Goal: Check status: Check status

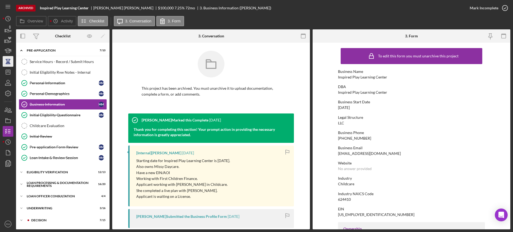
scroll to position [216, 0]
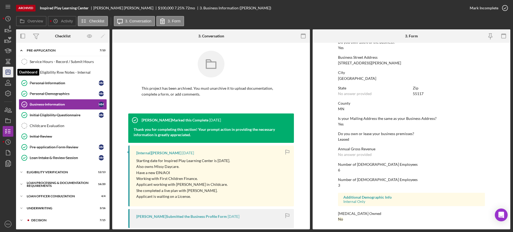
click at [7, 74] on icon "Icon/Dashboard" at bounding box center [7, 71] width 13 height 13
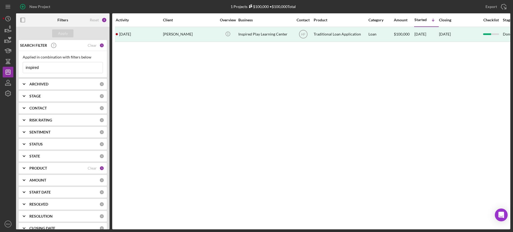
click at [44, 67] on input "inspired" at bounding box center [63, 67] width 80 height 11
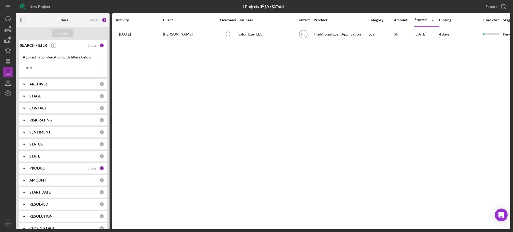
type input "ezer"
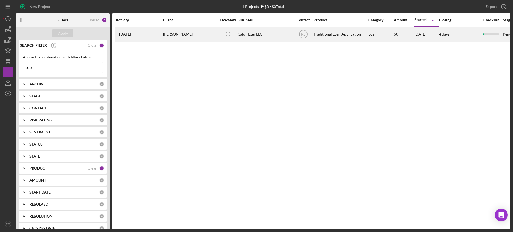
click at [156, 35] on div "[DATE] [PERSON_NAME]" at bounding box center [139, 34] width 47 height 14
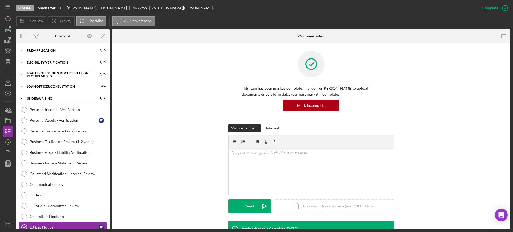
scroll to position [91, 0]
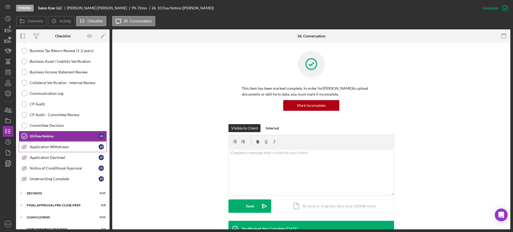
click at [53, 150] on link "Application Withdrawn Application Withdrawn [PERSON_NAME]" at bounding box center [63, 147] width 88 height 11
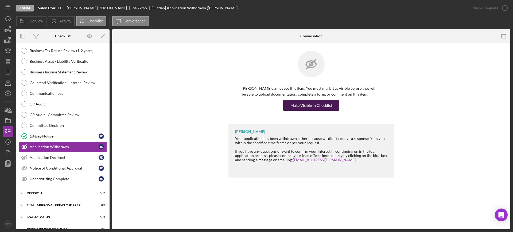
click at [300, 106] on div "Make Visible in Checklist" at bounding box center [311, 105] width 42 height 11
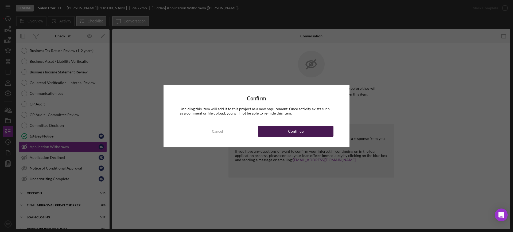
click at [299, 130] on div "Continue" at bounding box center [295, 131] width 15 height 11
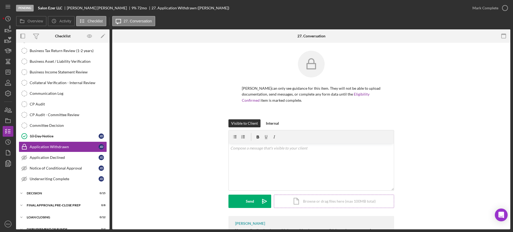
click at [295, 199] on div "Icon/Document Browse or drag files here (max 100MB total) Tap to choose files o…" at bounding box center [334, 201] width 120 height 13
click at [236, 151] on p at bounding box center [311, 148] width 162 height 6
paste div
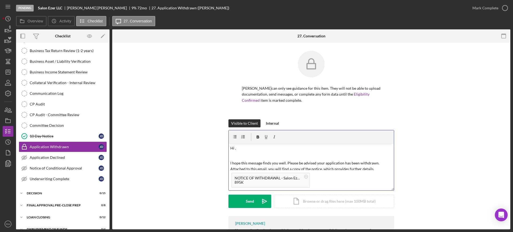
click at [236, 151] on p "Hi ," at bounding box center [311, 148] width 162 height 6
click at [237, 197] on button "Send Icon/icon-invite-send" at bounding box center [249, 201] width 43 height 13
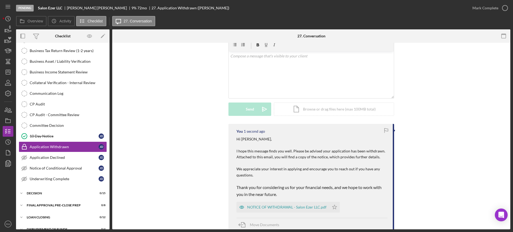
scroll to position [92, 0]
click at [482, 10] on div "Mark Complete" at bounding box center [485, 8] width 26 height 11
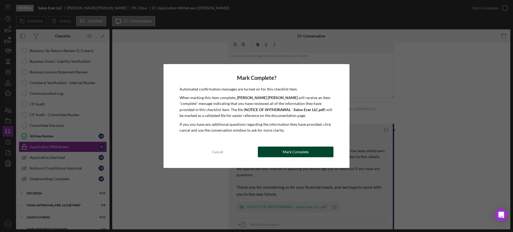
click at [268, 153] on button "Mark Complete" at bounding box center [296, 152] width 76 height 11
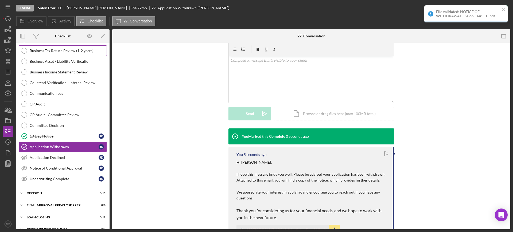
scroll to position [97, 0]
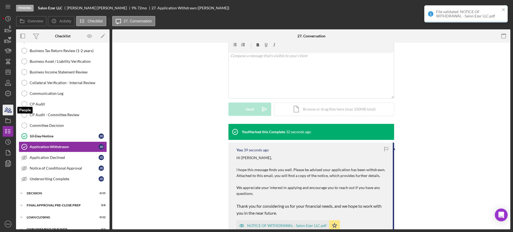
click at [7, 111] on icon "button" at bounding box center [7, 109] width 13 height 13
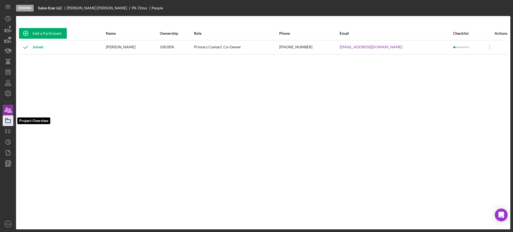
click at [10, 122] on rect "button" at bounding box center [8, 121] width 5 height 3
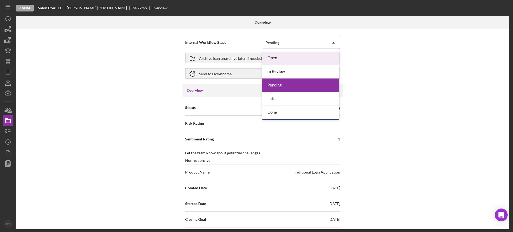
click at [303, 45] on div "Pending" at bounding box center [295, 43] width 64 height 12
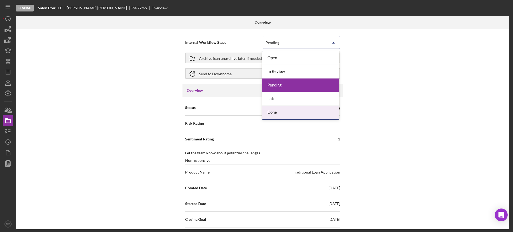
click at [278, 111] on div "Done" at bounding box center [300, 113] width 77 height 14
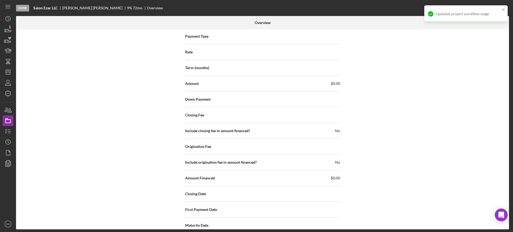
scroll to position [616, 0]
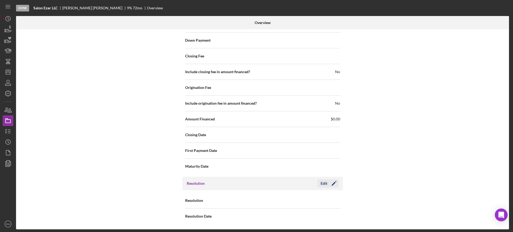
click at [325, 184] on div "Edit" at bounding box center [323, 183] width 7 height 8
click at [299, 200] on div "Select..." at bounding box center [295, 201] width 64 height 12
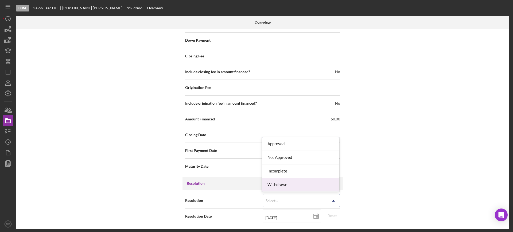
click at [282, 186] on div "Withdrawn" at bounding box center [300, 185] width 77 height 14
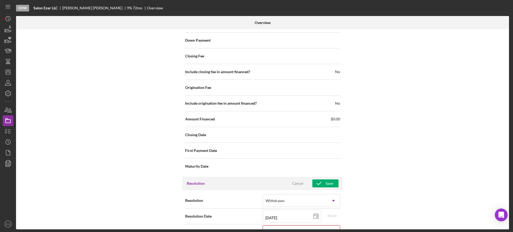
scroll to position [650, 0]
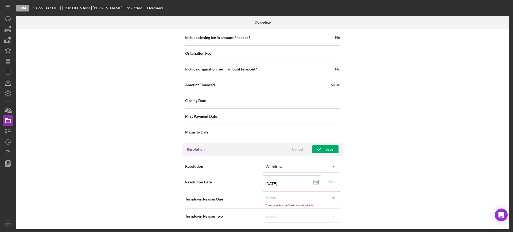
click at [307, 195] on div "Select..." at bounding box center [295, 198] width 64 height 12
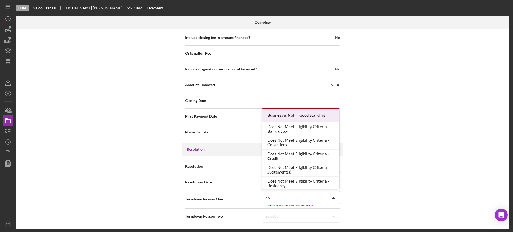
type input "no re"
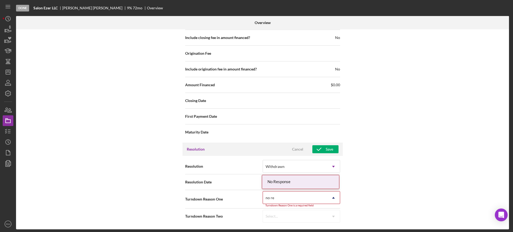
click at [288, 178] on div "No Response" at bounding box center [300, 182] width 77 height 14
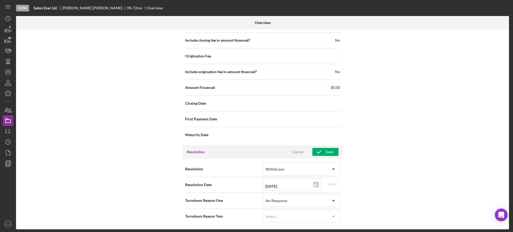
scroll to position [648, 0]
click at [328, 150] on div "Save" at bounding box center [328, 152] width 7 height 8
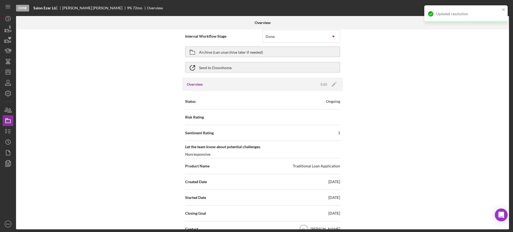
scroll to position [0, 0]
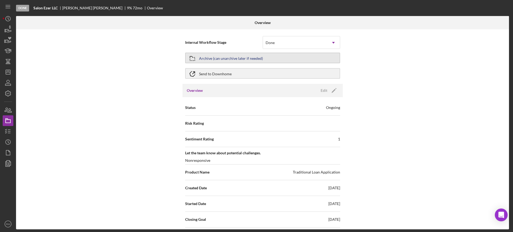
click at [218, 58] on div "Archive (can unarchive later if needed)" at bounding box center [231, 58] width 64 height 10
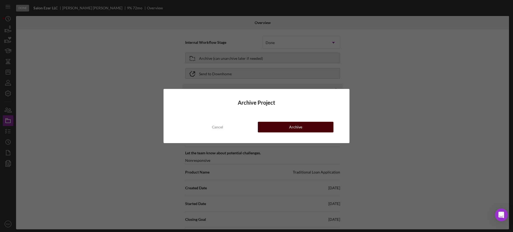
click at [269, 125] on button "Archive" at bounding box center [296, 127] width 76 height 11
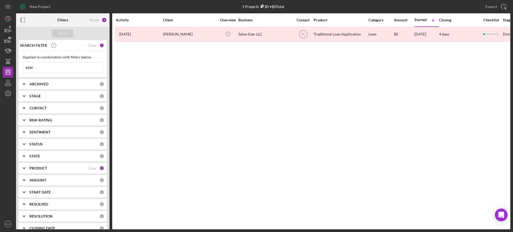
click at [66, 63] on input "ezer" at bounding box center [63, 67] width 80 height 11
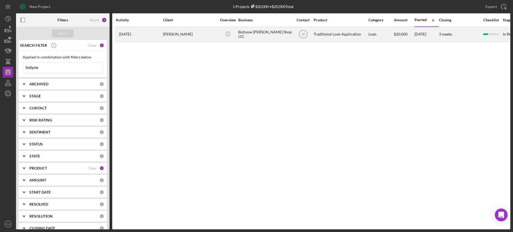
type input "botiyow"
click at [197, 34] on div "[PERSON_NAME]" at bounding box center [189, 34] width 53 height 14
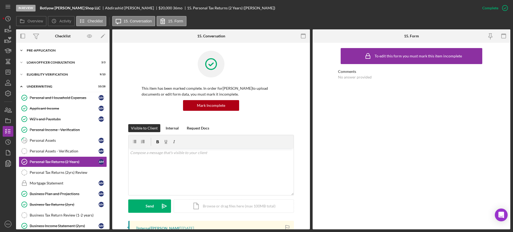
click at [53, 51] on div "Pre-Application" at bounding box center [65, 50] width 76 height 3
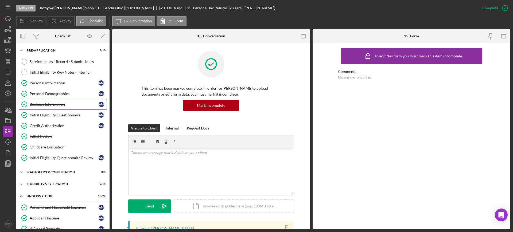
click at [38, 101] on link "Business Information Business Information A M" at bounding box center [63, 104] width 88 height 11
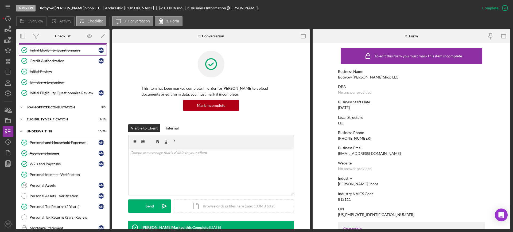
scroll to position [68, 0]
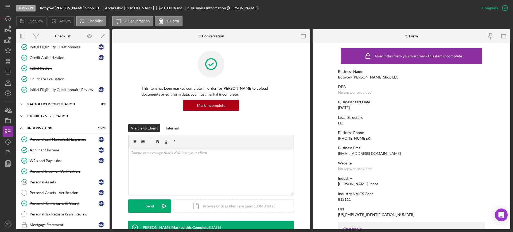
click at [53, 115] on div "Eligibility Verification" at bounding box center [65, 116] width 76 height 3
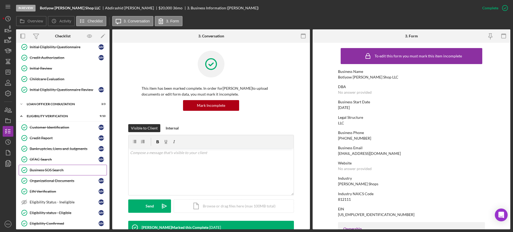
click at [53, 168] on div "Business SOS Search" at bounding box center [68, 170] width 77 height 4
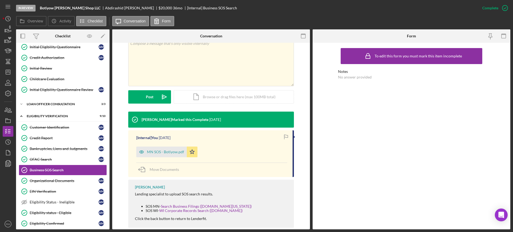
scroll to position [100, 0]
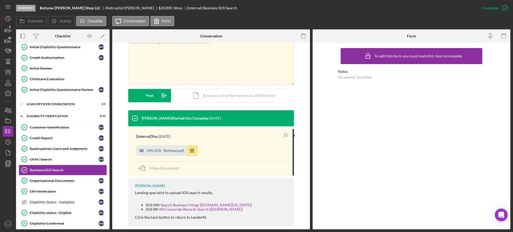
click at [168, 151] on div "MN SOS - Botiyow.pdf" at bounding box center [165, 150] width 37 height 4
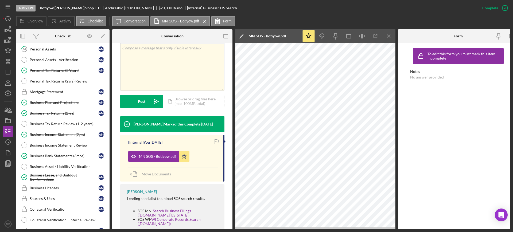
scroll to position [451, 0]
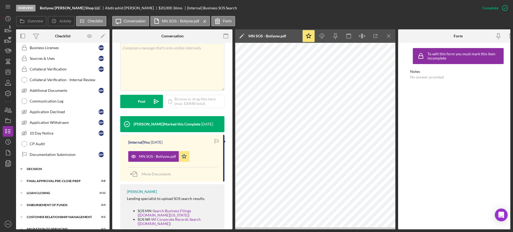
click at [32, 169] on div "Decision" at bounding box center [65, 168] width 76 height 3
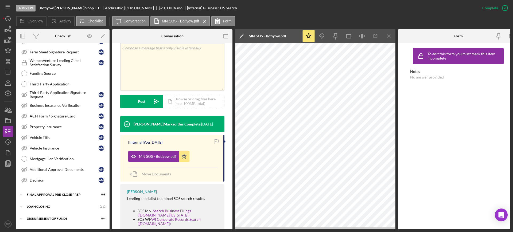
scroll to position [614, 0]
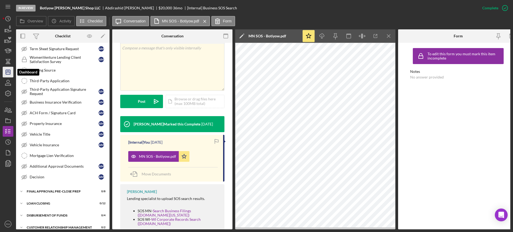
click at [7, 77] on icon "Icon/Dashboard" at bounding box center [7, 71] width 13 height 13
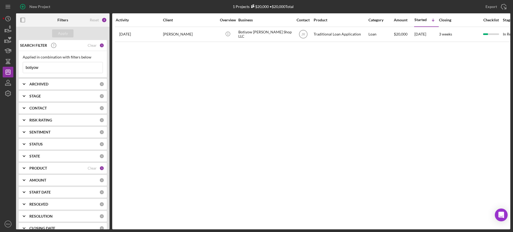
click at [46, 65] on input "botiyow" at bounding box center [63, 67] width 80 height 11
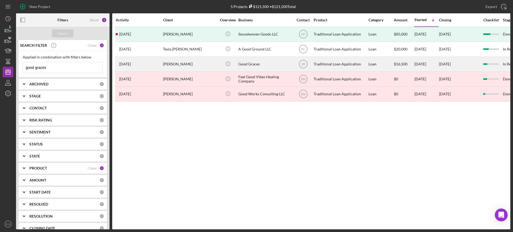
type input "good graces"
click at [181, 69] on div "Melanie Walby" at bounding box center [189, 64] width 53 height 14
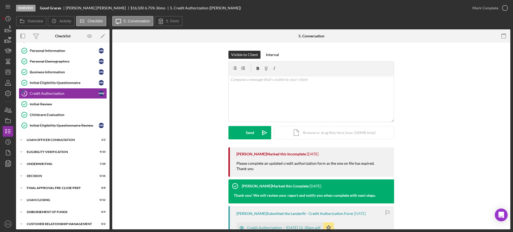
scroll to position [47, 0]
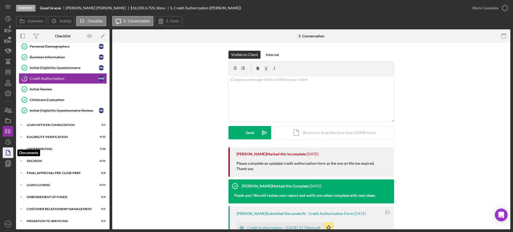
click at [7, 153] on icon "button" at bounding box center [7, 152] width 13 height 13
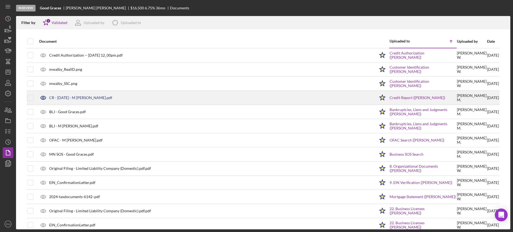
scroll to position [8, 0]
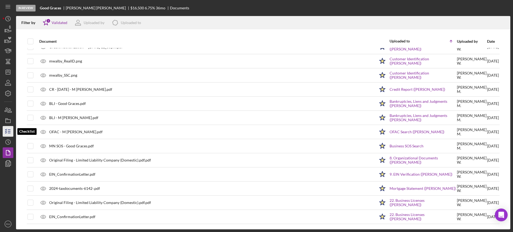
click at [9, 127] on icon "button" at bounding box center [7, 131] width 13 height 13
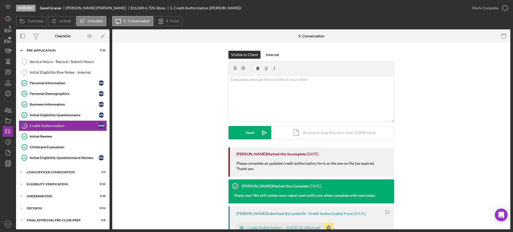
scroll to position [47, 0]
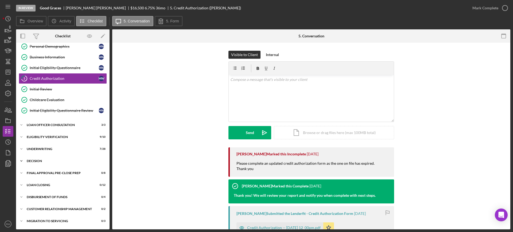
click at [41, 163] on div "Icon/Expander Decision 0 / 16" at bounding box center [62, 161] width 93 height 11
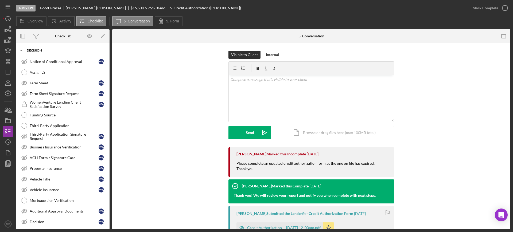
scroll to position [159, 0]
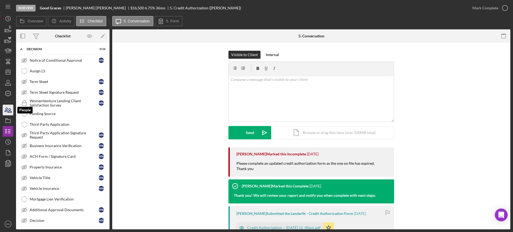
click at [6, 109] on icon "button" at bounding box center [7, 109] width 13 height 13
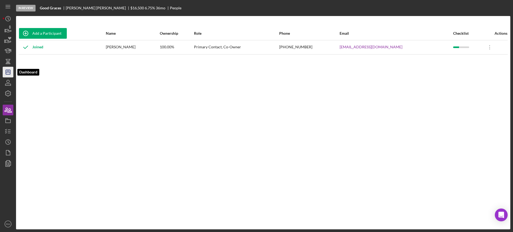
click at [6, 70] on polygon "button" at bounding box center [8, 72] width 4 height 4
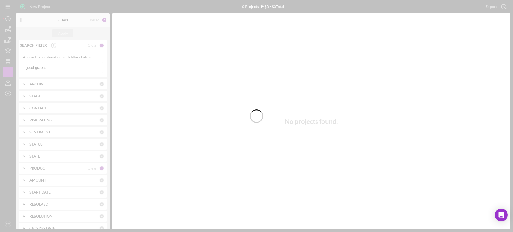
click at [42, 68] on div at bounding box center [256, 116] width 513 height 232
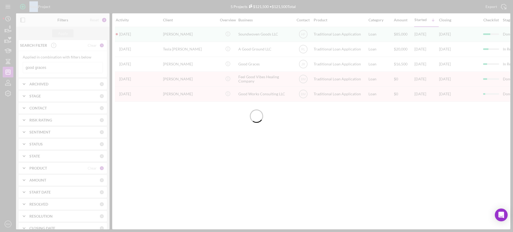
click at [42, 68] on div at bounding box center [256, 116] width 513 height 232
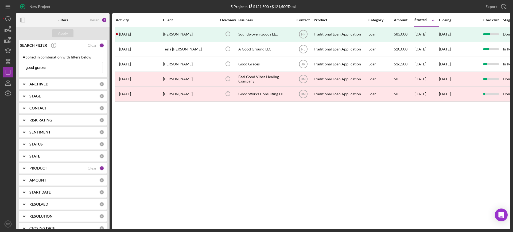
click at [42, 68] on input "good graces" at bounding box center [63, 67] width 80 height 11
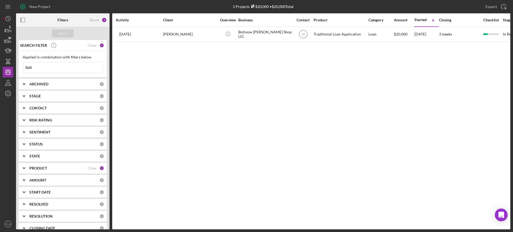
type input "boti"
click at [166, 32] on div "Abdirashid Mohamed" at bounding box center [189, 34] width 53 height 14
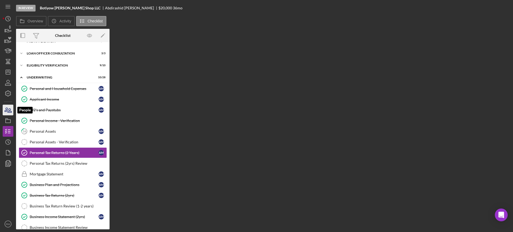
click at [6, 109] on icon "button" at bounding box center [7, 109] width 13 height 13
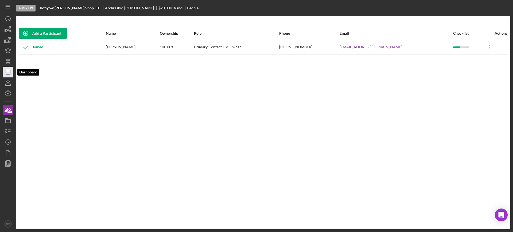
click at [9, 75] on icon "Icon/Dashboard" at bounding box center [7, 71] width 13 height 13
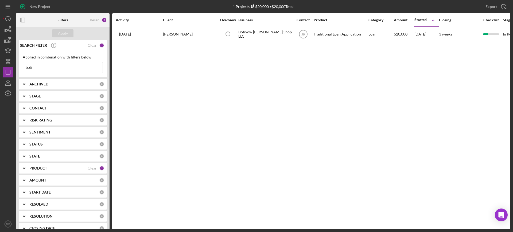
click at [67, 67] on input "boti" at bounding box center [63, 67] width 80 height 11
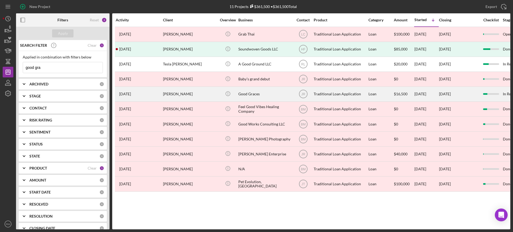
type input "good gra"
click at [190, 94] on div "Melanie Walby" at bounding box center [189, 94] width 53 height 14
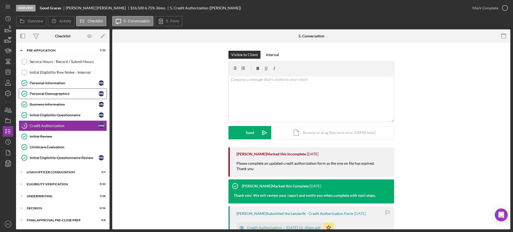
scroll to position [47, 0]
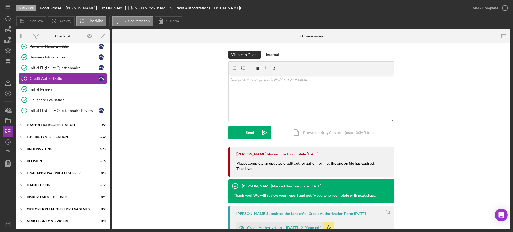
click at [52, 131] on div "Icon/Expander Pre-Application 7 / 10 Service Hours - Record / Submit Hours Serv…" at bounding box center [62, 112] width 93 height 229
click at [52, 133] on div "Icon/Expander Eligibility Verification 9 / 10" at bounding box center [62, 137] width 93 height 11
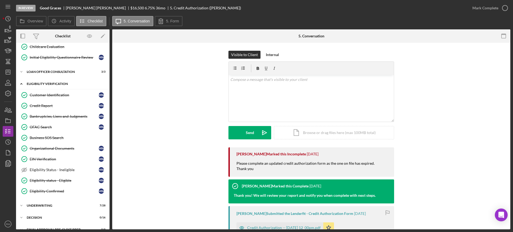
scroll to position [101, 0]
click at [52, 133] on link "Business SOS Search Business SOS Search" at bounding box center [63, 137] width 88 height 11
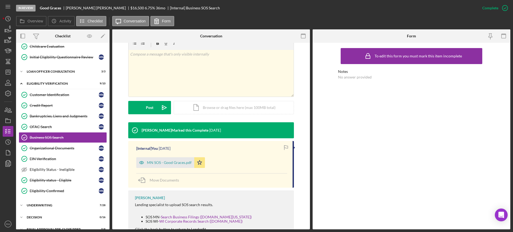
scroll to position [108, 0]
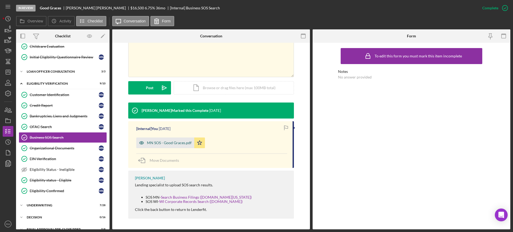
click at [154, 139] on div "MN SOS - Good Graces.pdf" at bounding box center [165, 143] width 58 height 11
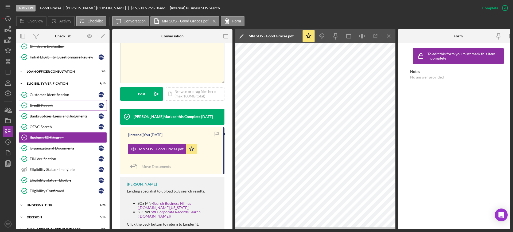
scroll to position [0, 0]
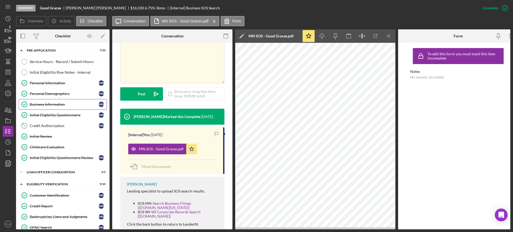
click at [48, 101] on link "Business Information Business Information M W" at bounding box center [63, 104] width 88 height 11
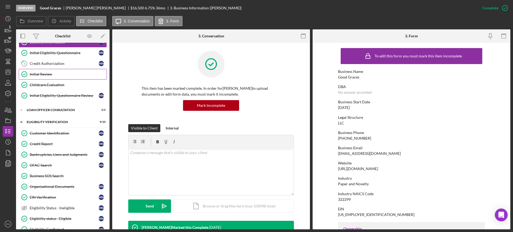
scroll to position [63, 0]
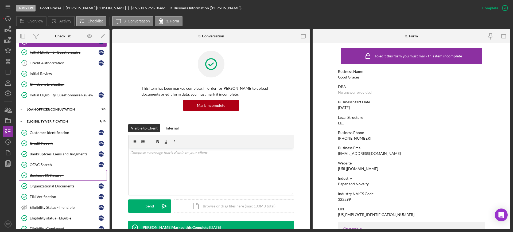
click at [49, 174] on div "Business SOS Search" at bounding box center [68, 175] width 77 height 4
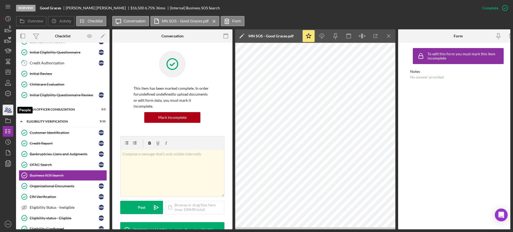
click at [4, 112] on icon "button" at bounding box center [7, 109] width 13 height 13
